Goal: Find specific page/section: Find specific page/section

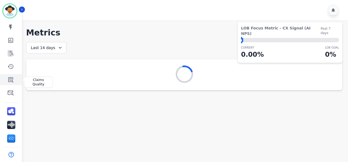
click at [11, 79] on icon "Sidebar" at bounding box center [10, 79] width 5 height 5
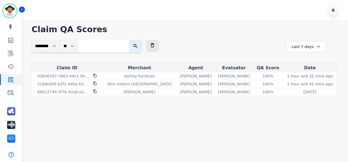
click at [313, 46] on div "Last 7 days" at bounding box center [305, 46] width 40 height 11
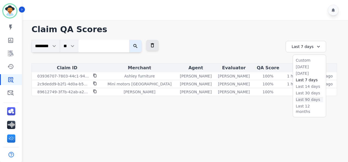
click at [308, 100] on li "Last 90 days" at bounding box center [308, 99] width 27 height 5
